Goal: Transaction & Acquisition: Purchase product/service

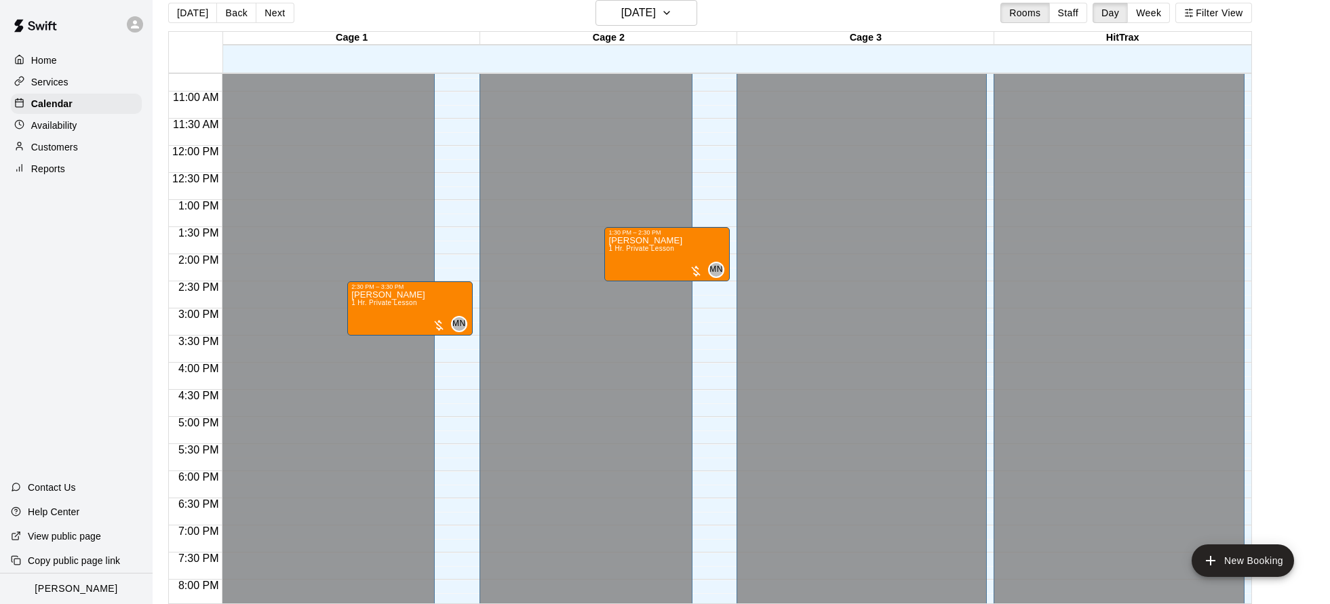
scroll to position [562, 0]
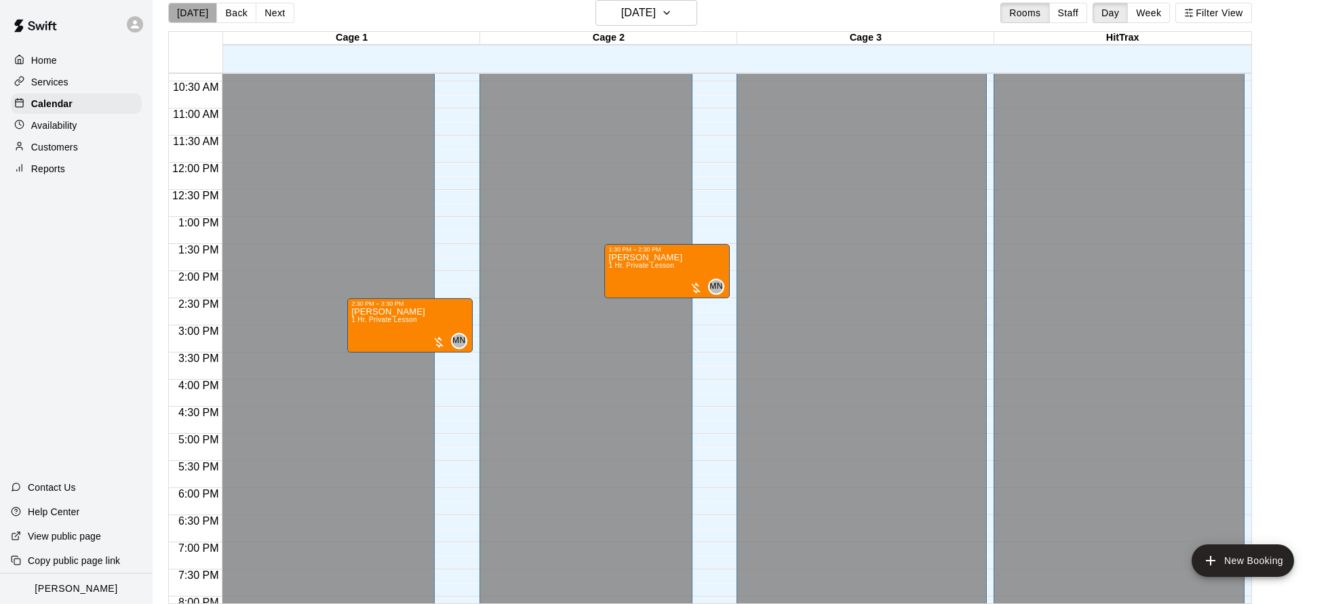
click at [201, 22] on button "[DATE]" at bounding box center [192, 13] width 49 height 20
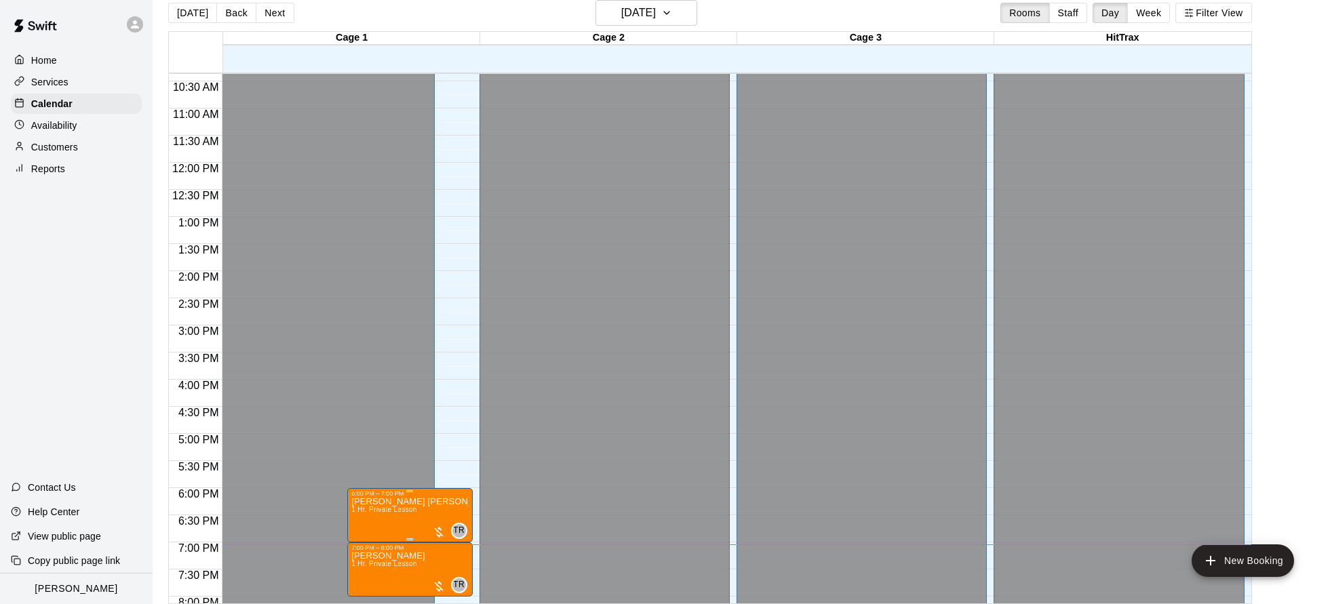
click at [441, 532] on div at bounding box center [439, 533] width 14 height 14
click at [446, 548] on img "edit" at bounding box center [446, 548] width 16 height 16
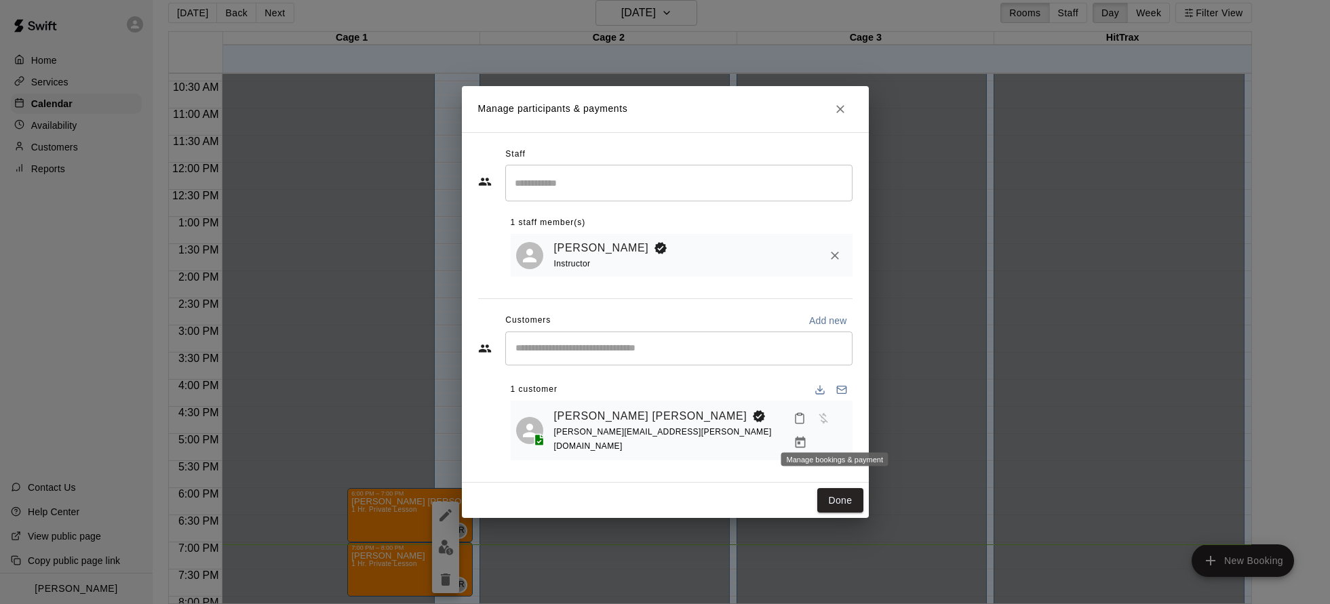
click at [807, 436] on icon "Manage bookings & payment" at bounding box center [801, 443] width 14 height 14
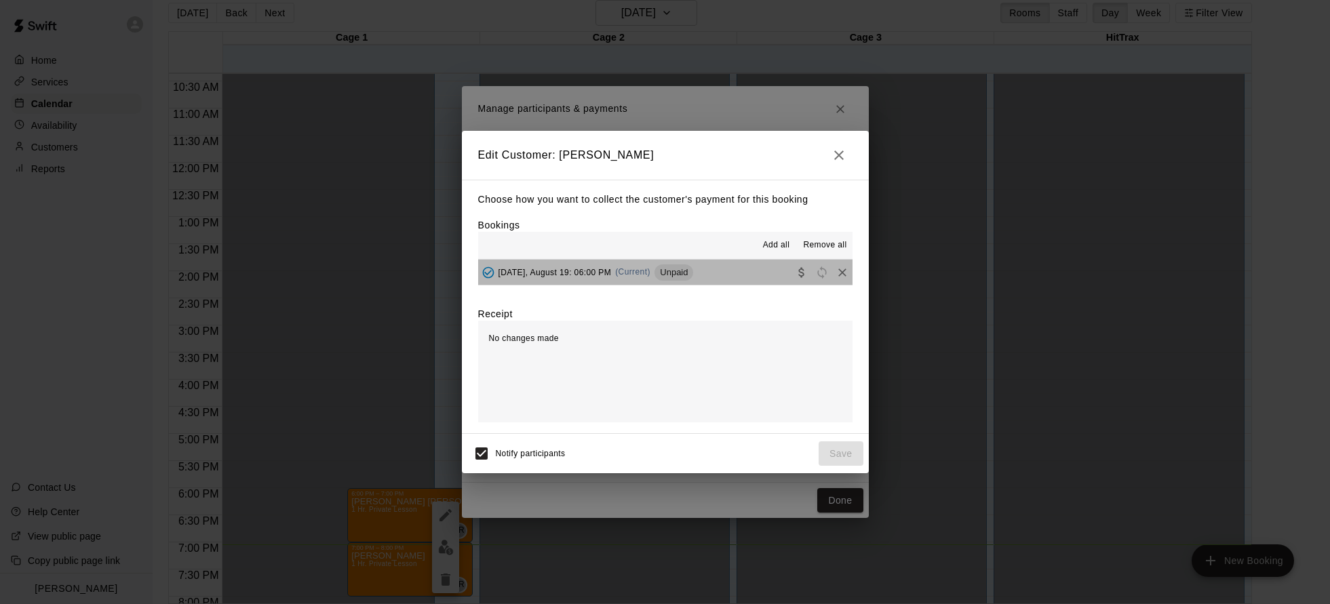
drag, startPoint x: 738, startPoint y: 277, endPoint x: 838, endPoint y: 410, distance: 166.1
click at [738, 277] on button "[DATE], August 19: 06:00 PM (Current) Unpaid" at bounding box center [665, 272] width 374 height 25
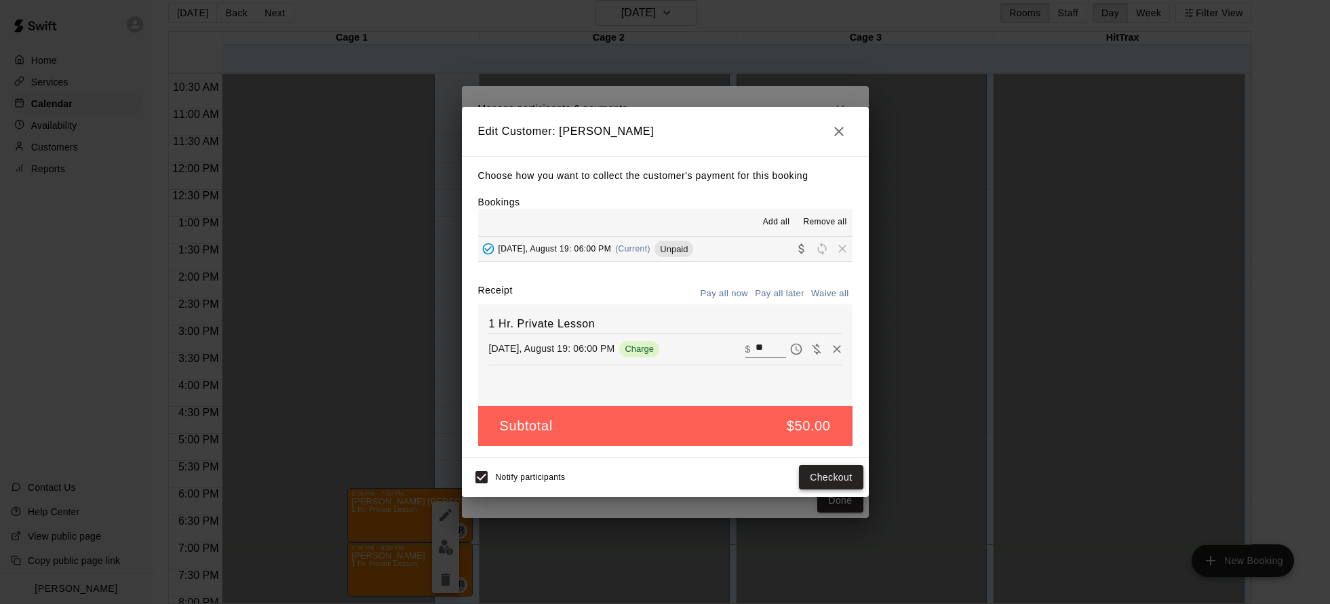
click at [830, 473] on button "Checkout" at bounding box center [831, 477] width 64 height 25
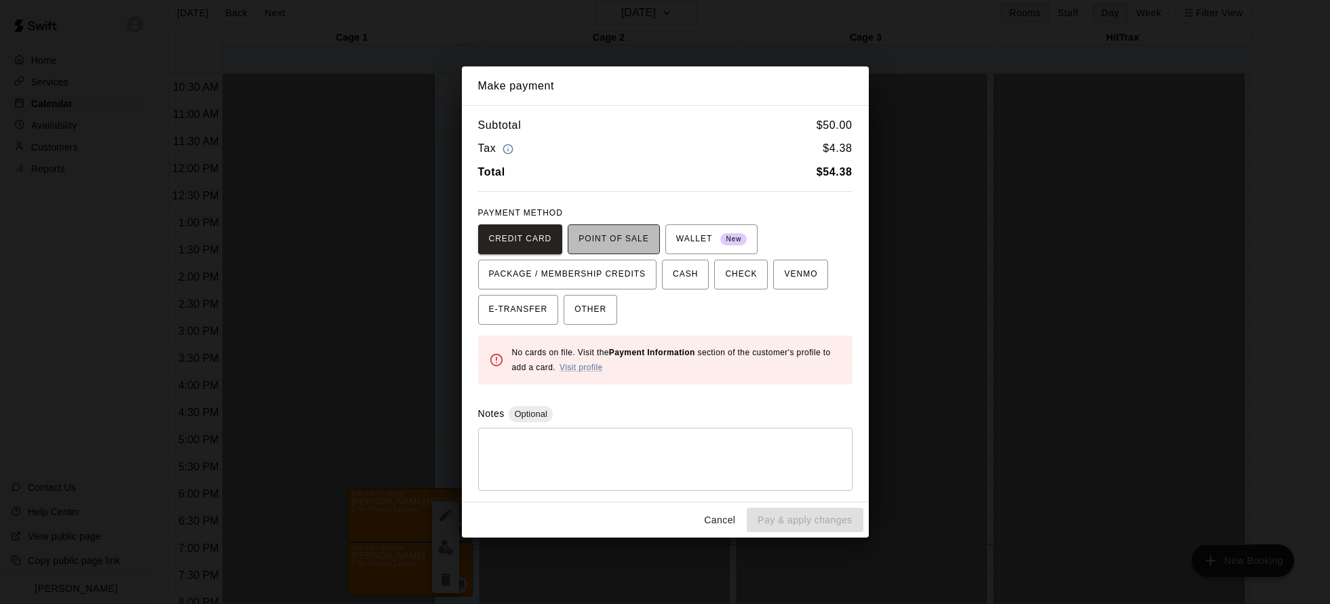
click at [605, 232] on span "POINT OF SALE" at bounding box center [614, 240] width 70 height 22
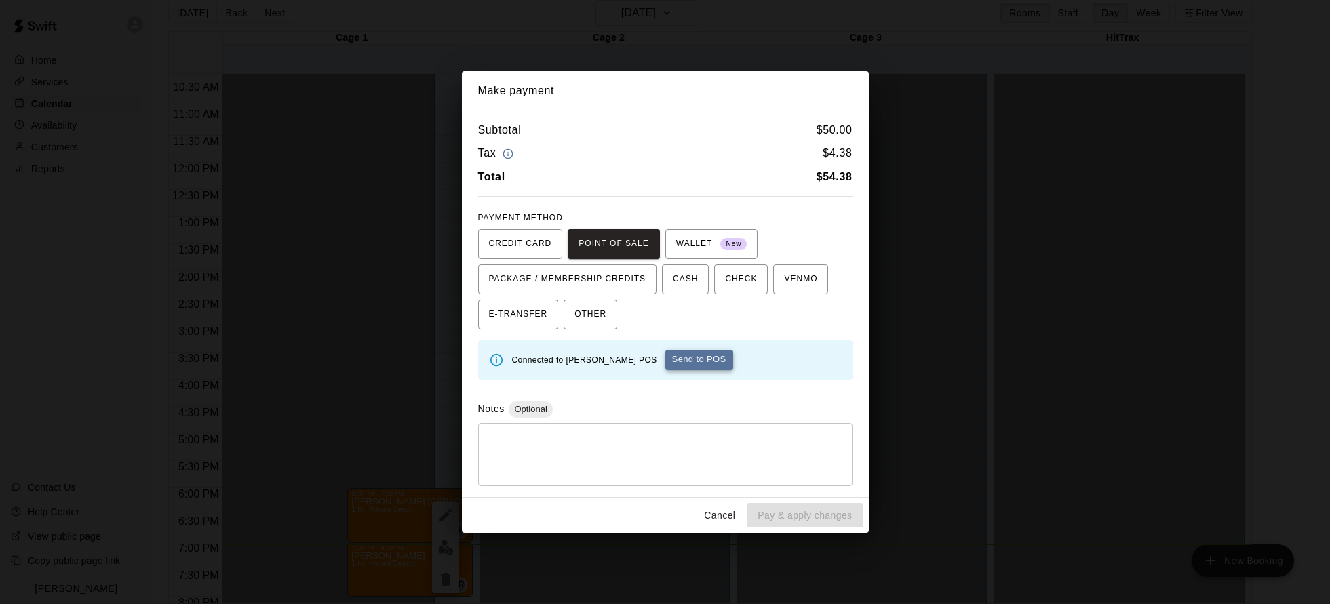
click at [686, 365] on button "Send to POS" at bounding box center [699, 360] width 68 height 20
click at [683, 395] on div "Subtotal $ 50.00 Tax $ 4.38 Total $ 54.38 PAYMENT METHOD CREDIT CARD POINT OF S…" at bounding box center [665, 304] width 407 height 388
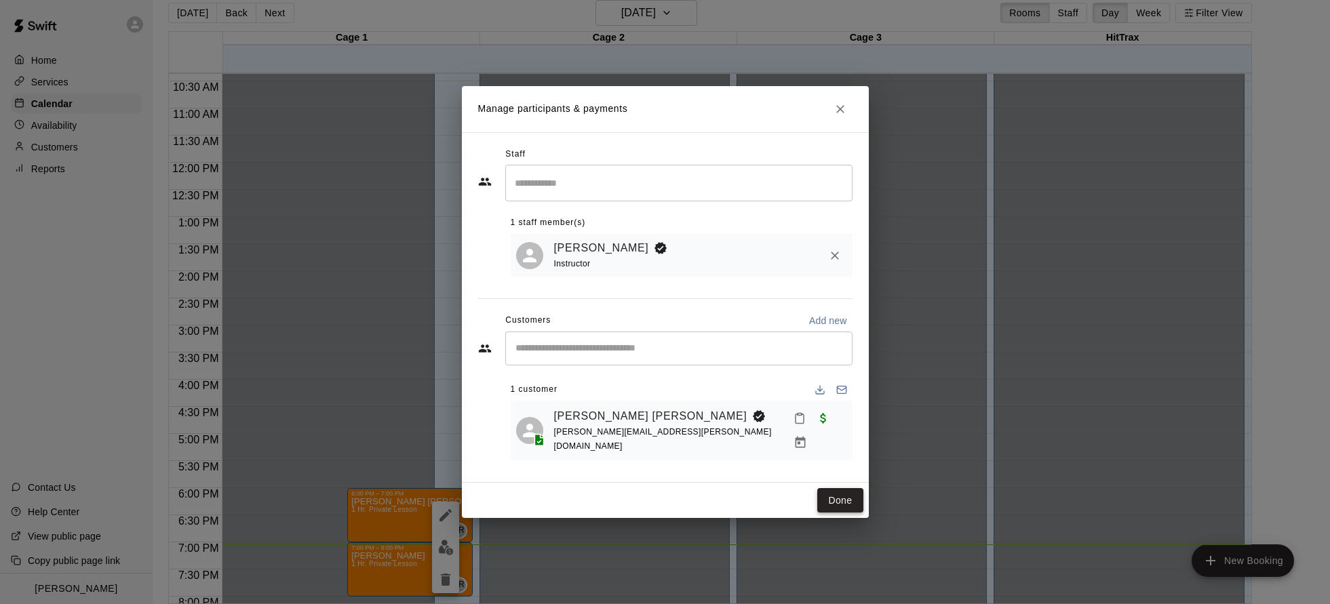
click at [838, 492] on button "Done" at bounding box center [839, 500] width 45 height 25
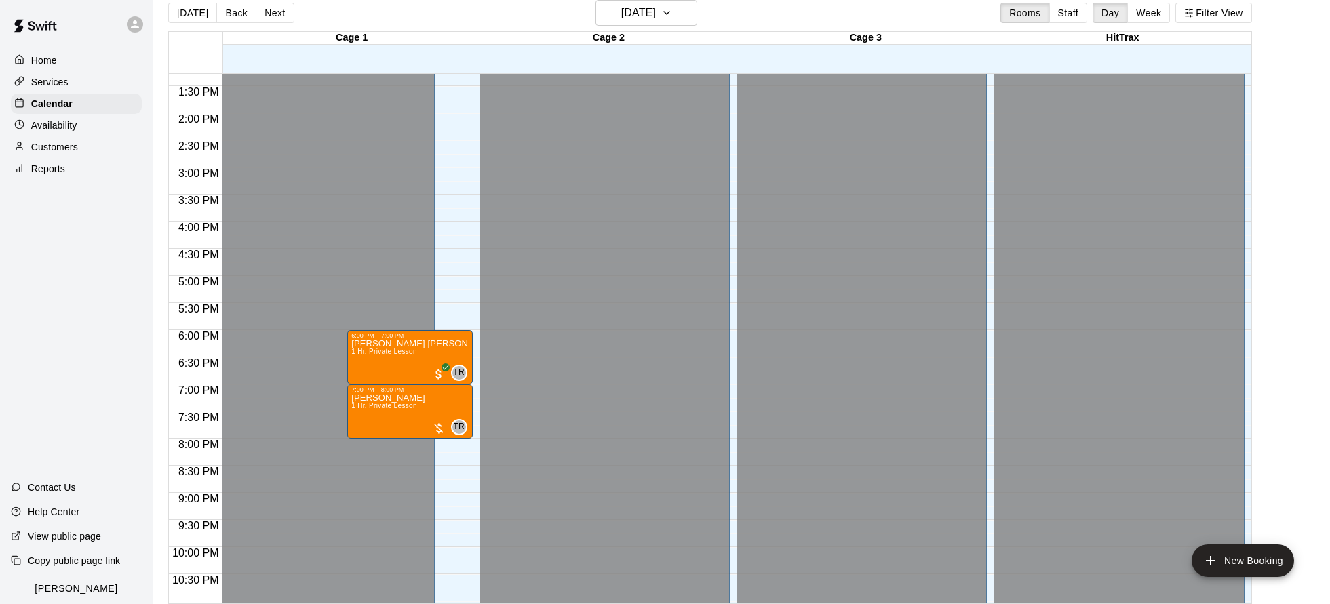
scroll to position [773, 0]
